Goal: Information Seeking & Learning: Learn about a topic

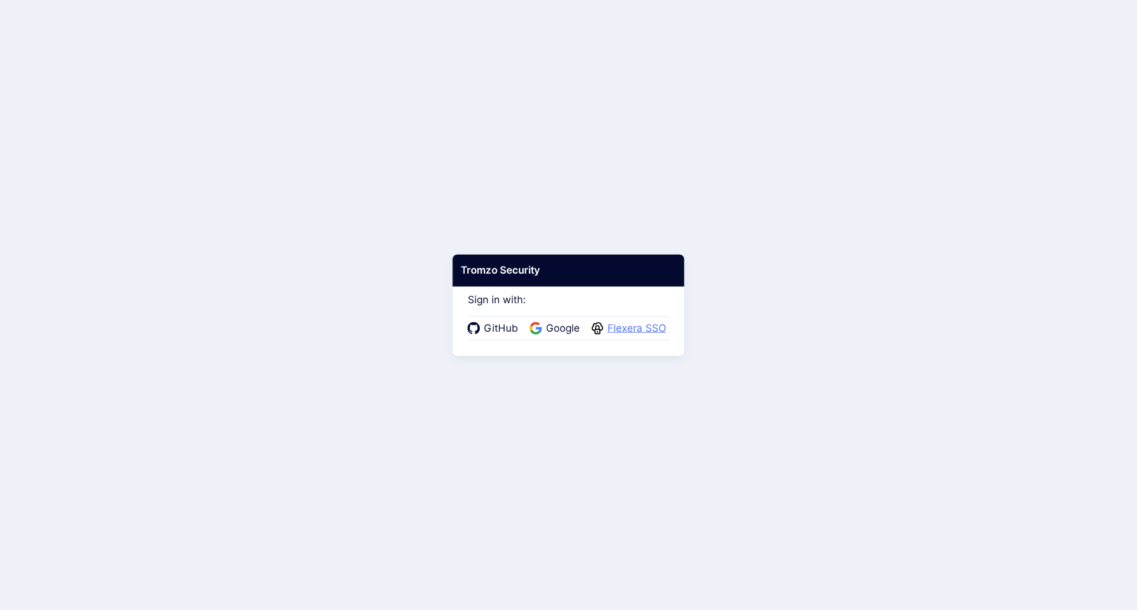
click at [634, 328] on span "Flexera SSO" at bounding box center [637, 328] width 66 height 15
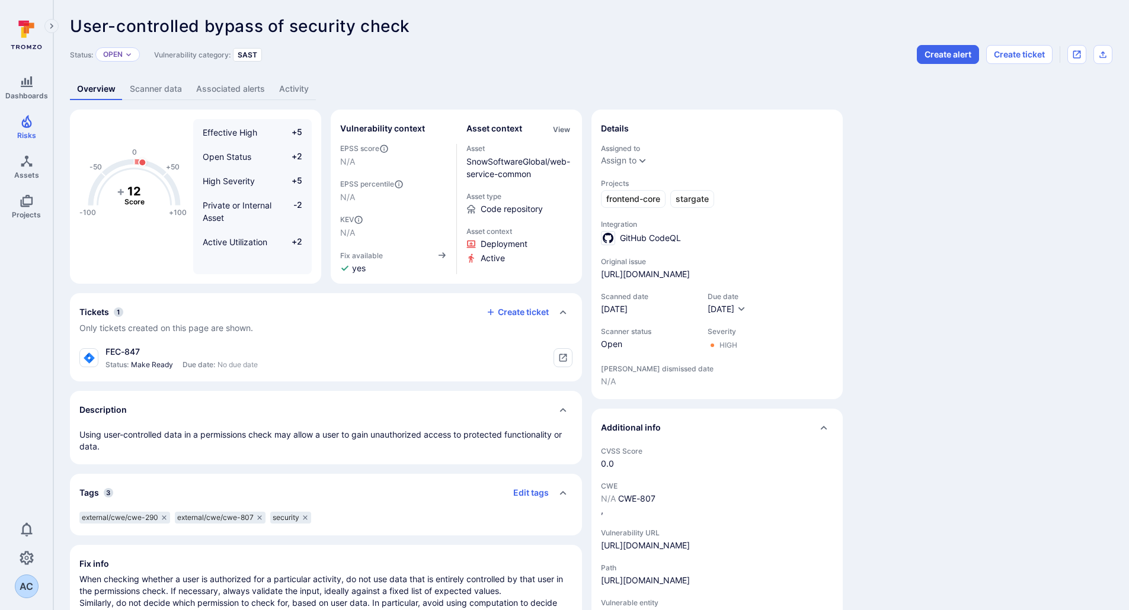
click at [137, 92] on link "Scanner data" at bounding box center [156, 89] width 66 height 22
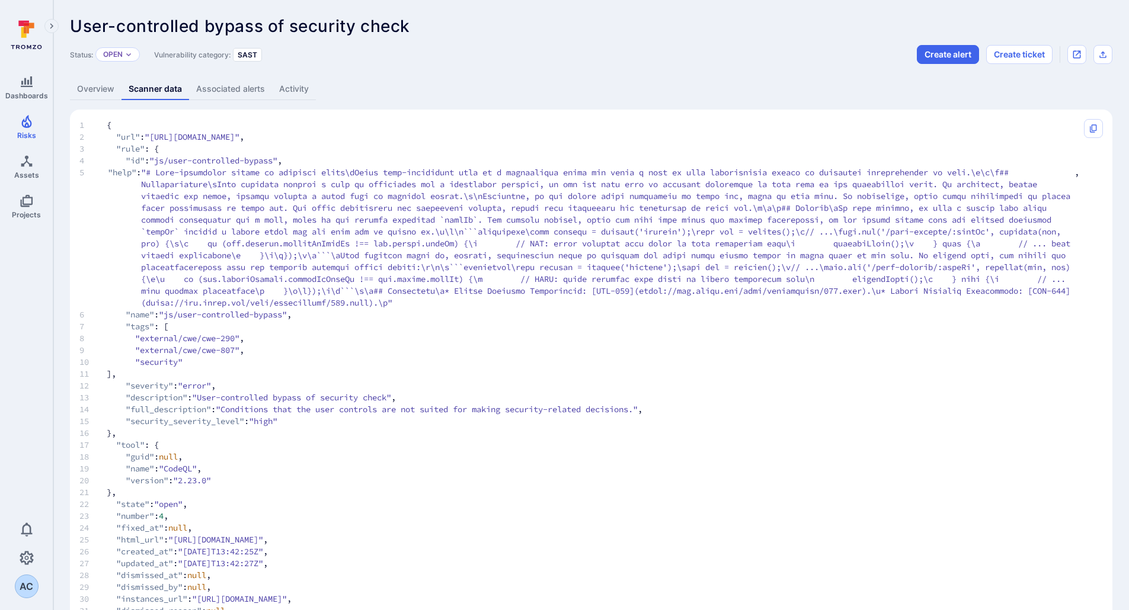
click at [79, 95] on link "Overview" at bounding box center [96, 89] width 52 height 22
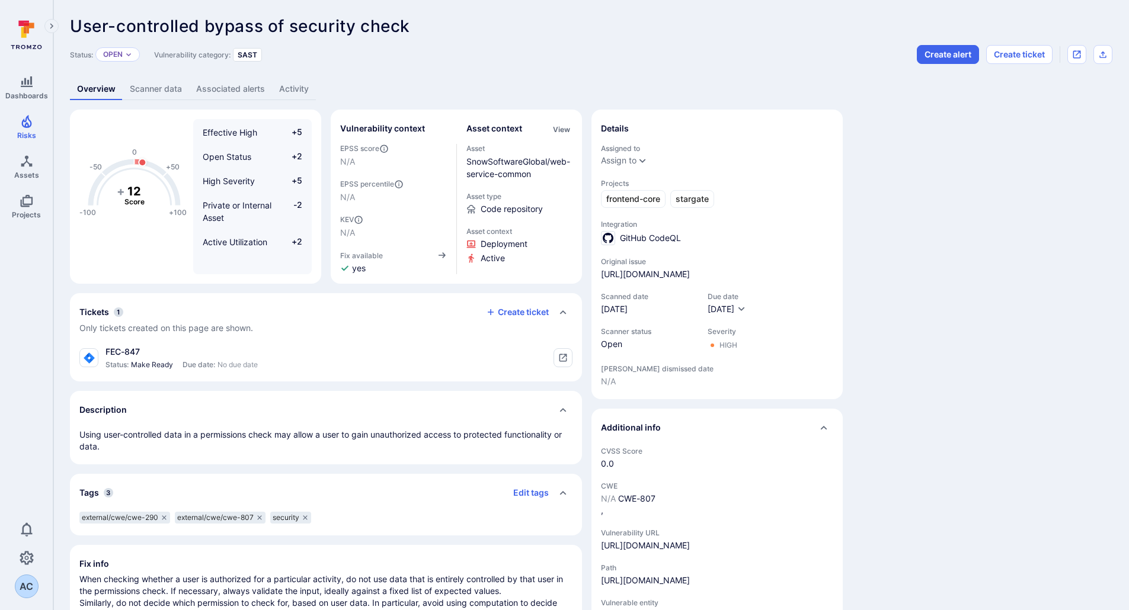
scroll to position [133, 0]
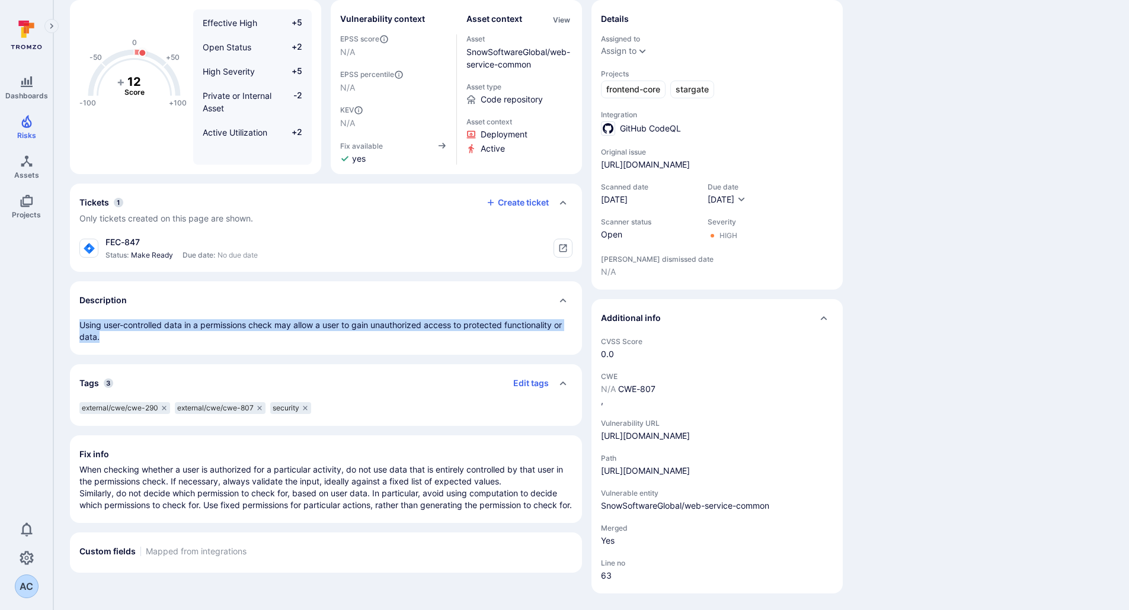
drag, startPoint x: 97, startPoint y: 321, endPoint x: 76, endPoint y: 299, distance: 29.7
click at [76, 319] on div "Using user-controlled data in a permissions check may allow a user to gain unau…" at bounding box center [326, 337] width 512 height 36
copy p "Using user-controlled data in a permissions check may allow a user to gain unau…"
